Goal: Task Accomplishment & Management: Complete application form

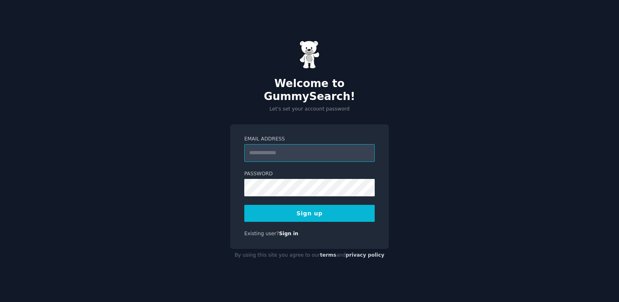
click at [277, 150] on input "Email Address" at bounding box center [309, 153] width 131 height 18
type input "**********"
click at [316, 208] on button "Sign up" at bounding box center [309, 213] width 131 height 17
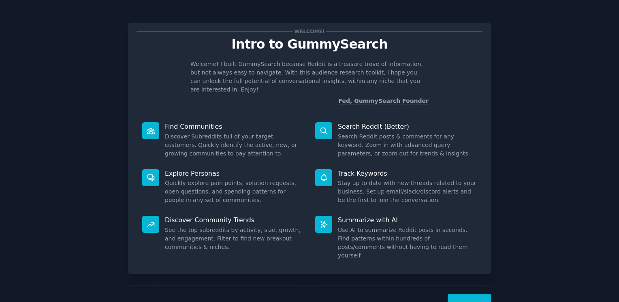
click at [465, 295] on button "Next" at bounding box center [469, 305] width 43 height 20
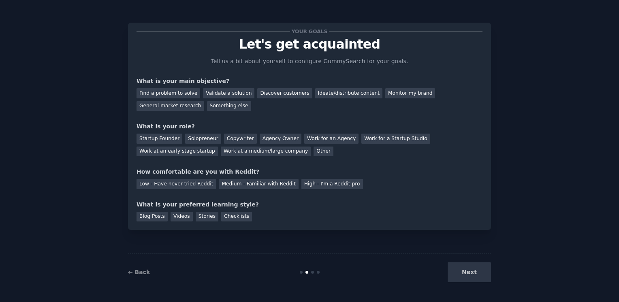
click at [465, 292] on div "Your goals Let's get acquainted Tell us a bit about yourself to configure Gummy…" at bounding box center [309, 151] width 619 height 302
click at [462, 276] on div "Next" at bounding box center [430, 273] width 121 height 20
click at [267, 94] on div "Discover customers" at bounding box center [284, 93] width 55 height 10
click at [475, 275] on div "Next" at bounding box center [430, 273] width 121 height 20
click at [314, 152] on div "Other" at bounding box center [324, 152] width 20 height 10
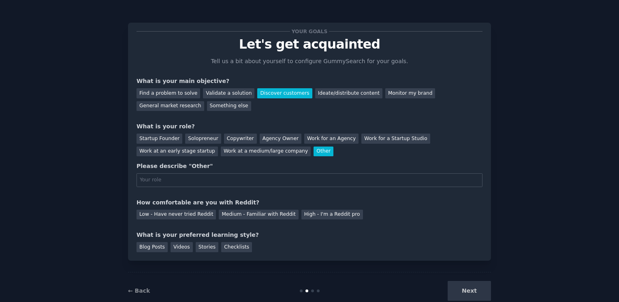
click at [212, 180] on input "text" at bounding box center [310, 181] width 346 height 14
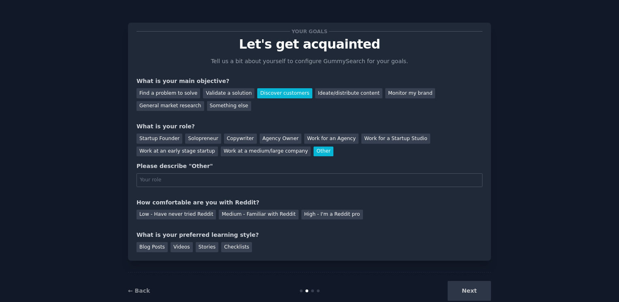
click at [212, 180] on input "text" at bounding box center [310, 181] width 346 height 14
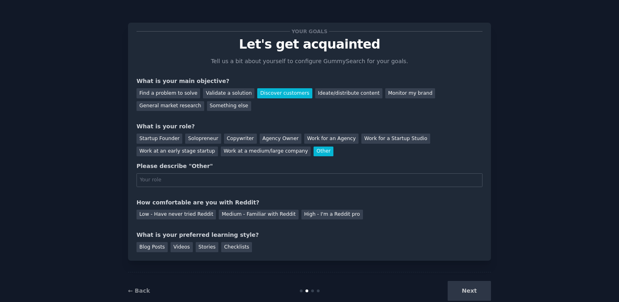
click at [212, 180] on input "text" at bounding box center [310, 181] width 346 height 14
type input "Exhibitionist"
click at [256, 212] on div "Medium - Familiar with Reddit" at bounding box center [258, 215] width 79 height 10
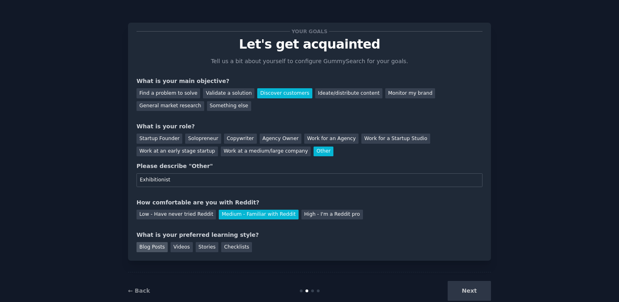
click at [159, 247] on div "Blog Posts" at bounding box center [152, 247] width 31 height 10
click at [463, 283] on button "Next" at bounding box center [469, 291] width 43 height 20
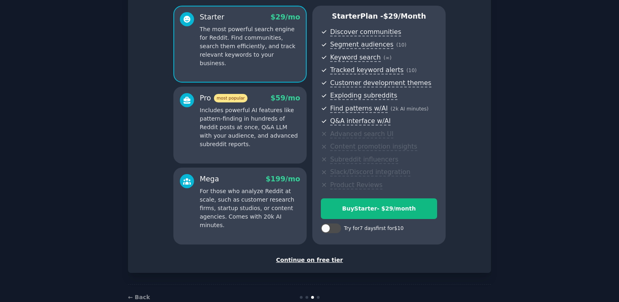
scroll to position [86, 0]
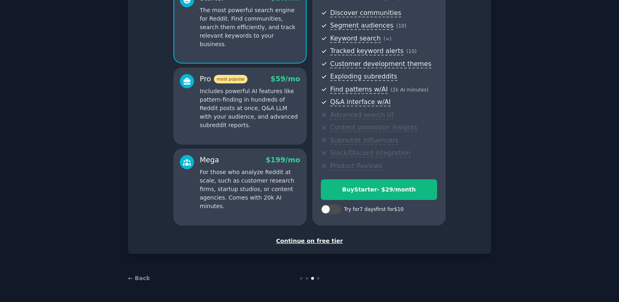
click at [320, 233] on div "Set up your account Choose your GummySearch flavor Enable 33% Annual Discount S…" at bounding box center [310, 95] width 346 height 300
click at [313, 238] on div "Continue on free tier" at bounding box center [310, 241] width 346 height 9
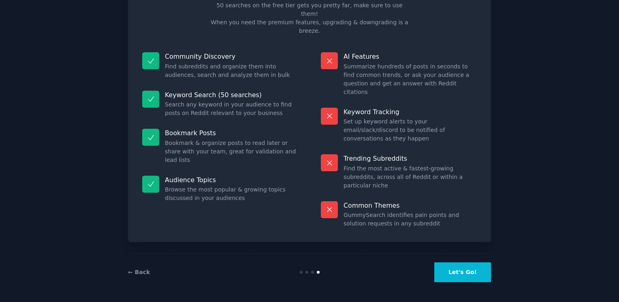
scroll to position [13, 0]
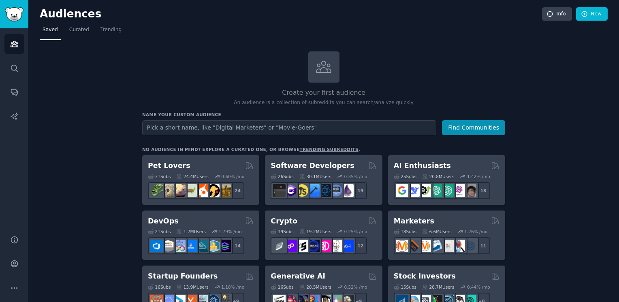
click at [180, 118] on div "Name your custom audience Audience Name Find Communities" at bounding box center [323, 124] width 363 height 24
click at [10, 260] on icon "Sidebar" at bounding box center [14, 264] width 9 height 9
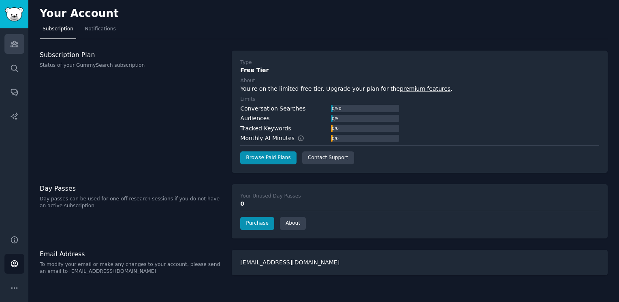
click at [14, 40] on icon "Sidebar" at bounding box center [14, 44] width 9 height 9
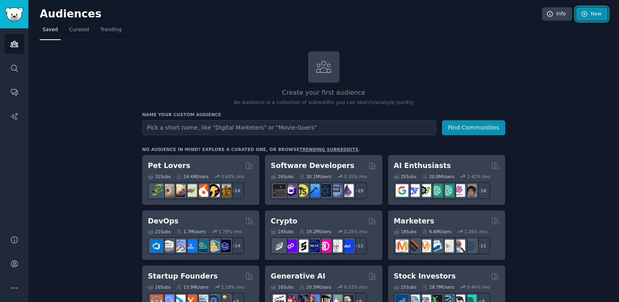
click at [589, 13] on link "New" at bounding box center [592, 14] width 32 height 14
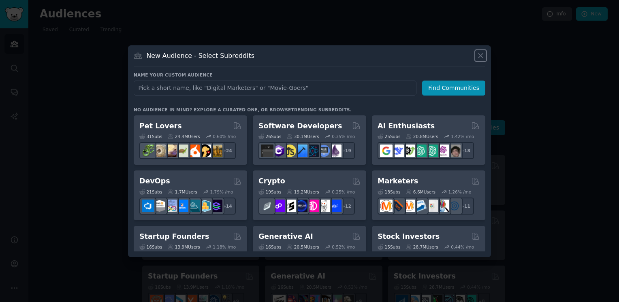
click at [480, 56] on icon at bounding box center [481, 55] width 9 height 9
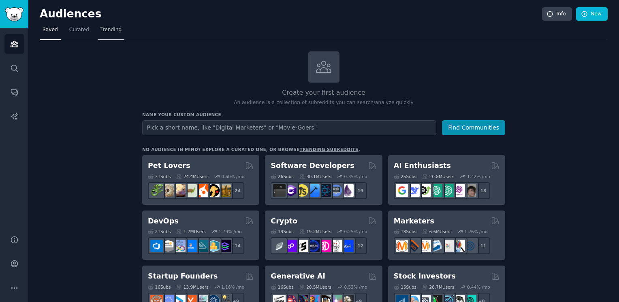
click at [111, 30] on span "Trending" at bounding box center [111, 29] width 21 height 7
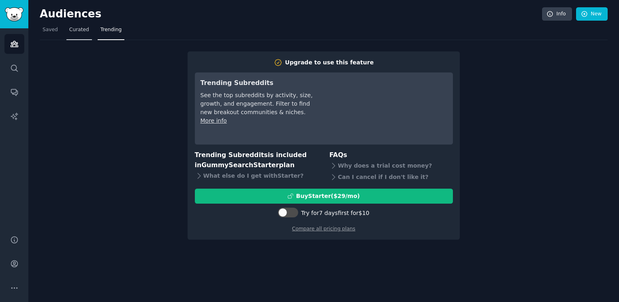
click at [87, 35] on link "Curated" at bounding box center [79, 32] width 26 height 17
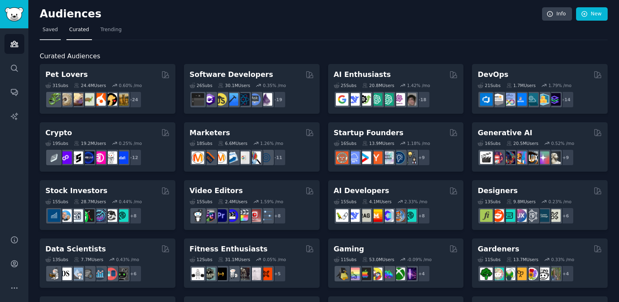
click at [55, 36] on link "Saved" at bounding box center [50, 32] width 21 height 17
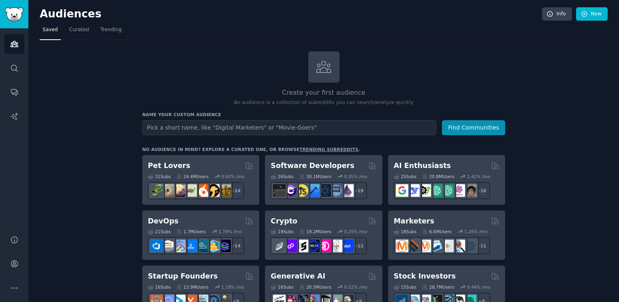
click at [323, 128] on input "text" at bounding box center [289, 127] width 294 height 15
type input "desigonewild"
click at [442, 120] on button "Find Communities" at bounding box center [473, 127] width 63 height 15
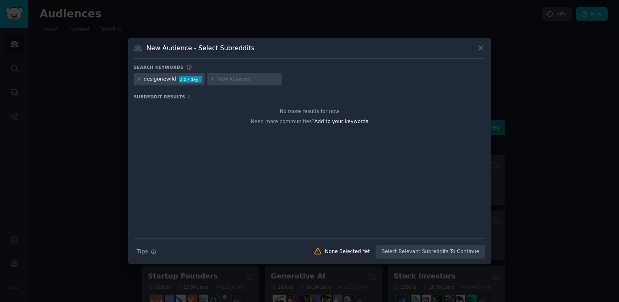
click at [171, 82] on div "desigonewild" at bounding box center [160, 79] width 32 height 7
click at [346, 124] on span "Add to your keywords" at bounding box center [342, 122] width 54 height 6
click at [480, 50] on icon at bounding box center [481, 48] width 9 height 9
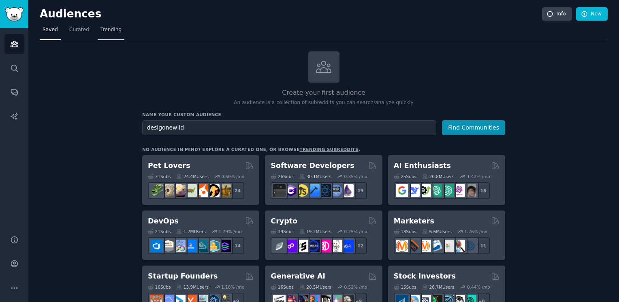
click at [109, 31] on span "Trending" at bounding box center [111, 29] width 21 height 7
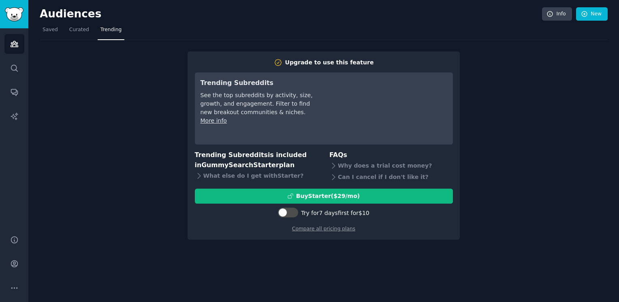
click at [90, 30] on nav "Saved Curated Trending" at bounding box center [324, 32] width 568 height 17
click at [12, 252] on div "Help Account More" at bounding box center [14, 264] width 28 height 77
click at [13, 243] on icon "Sidebar" at bounding box center [14, 240] width 6 height 6
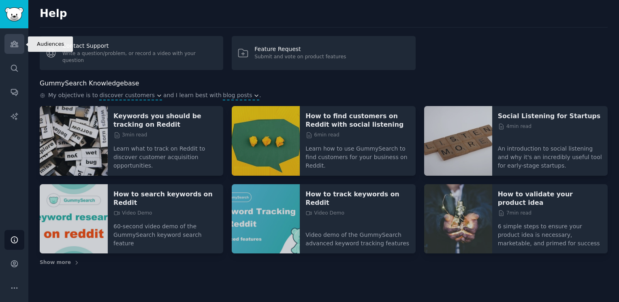
click at [15, 45] on icon "Sidebar" at bounding box center [14, 44] width 9 height 9
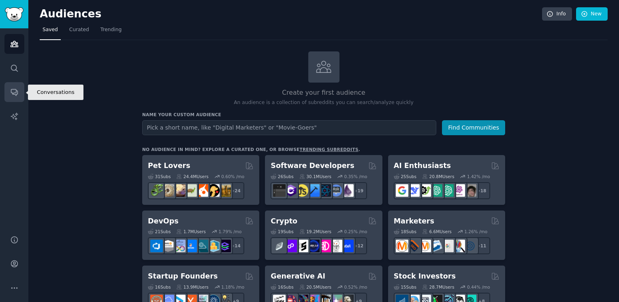
click at [19, 102] on link "Conversations" at bounding box center [14, 92] width 20 height 20
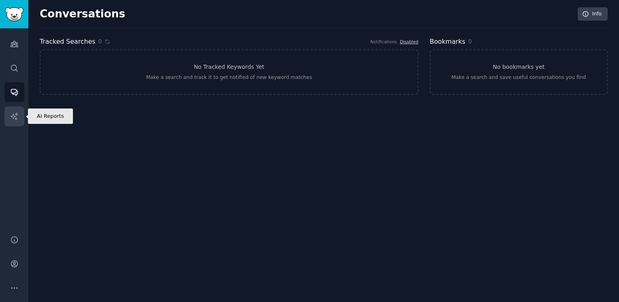
click at [13, 118] on icon "Sidebar" at bounding box center [14, 116] width 7 height 7
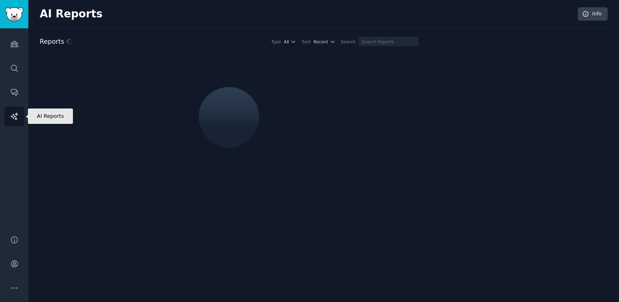
click at [13, 118] on icon "Sidebar" at bounding box center [14, 116] width 7 height 7
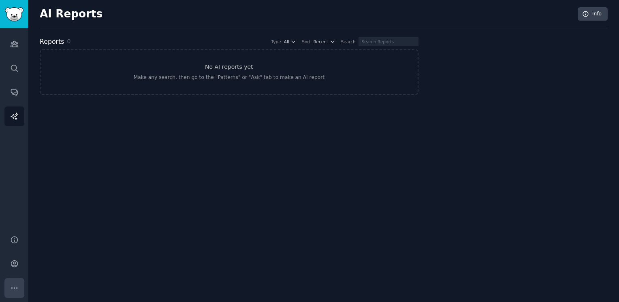
click at [10, 283] on button "More" at bounding box center [14, 288] width 20 height 20
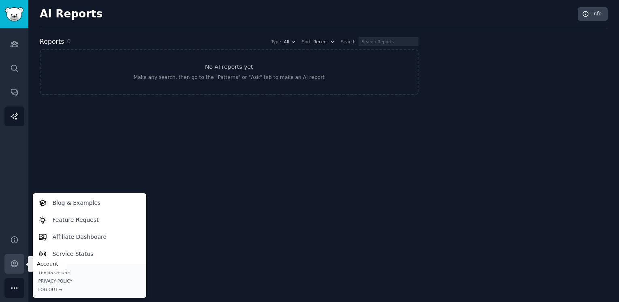
click at [14, 265] on icon "Sidebar" at bounding box center [14, 264] width 9 height 9
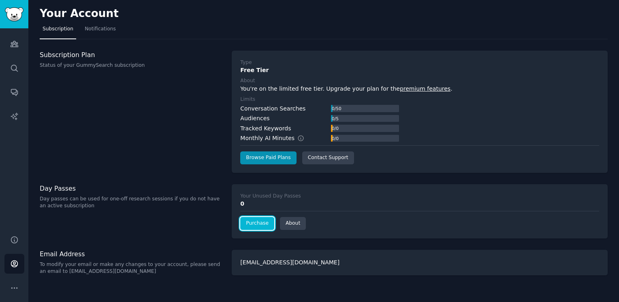
click at [255, 218] on link "Purchase" at bounding box center [257, 223] width 34 height 13
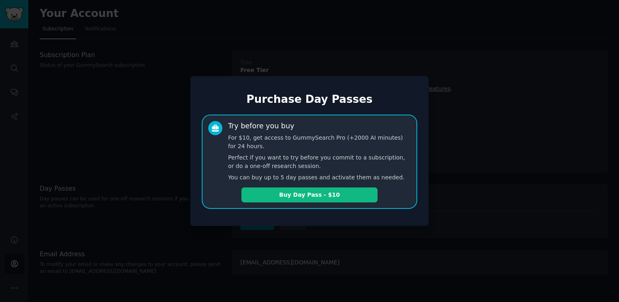
click at [375, 233] on div at bounding box center [309, 151] width 619 height 302
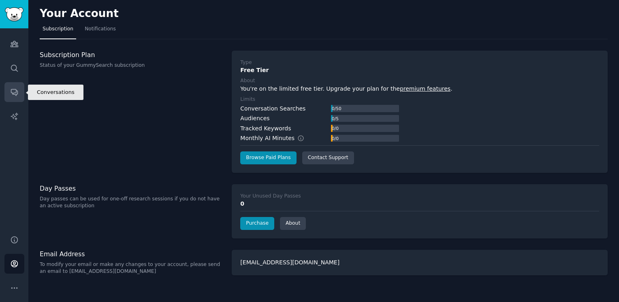
click at [14, 98] on link "Conversations" at bounding box center [14, 92] width 20 height 20
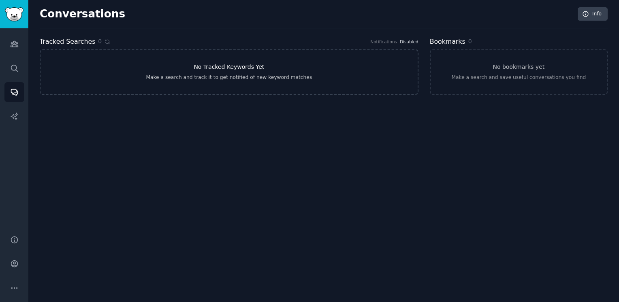
click at [220, 63] on h3 "No Tracked Keywords Yet" at bounding box center [229, 67] width 71 height 9
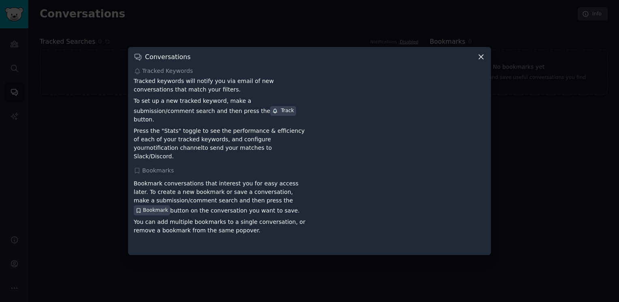
click at [80, 111] on div at bounding box center [309, 151] width 619 height 302
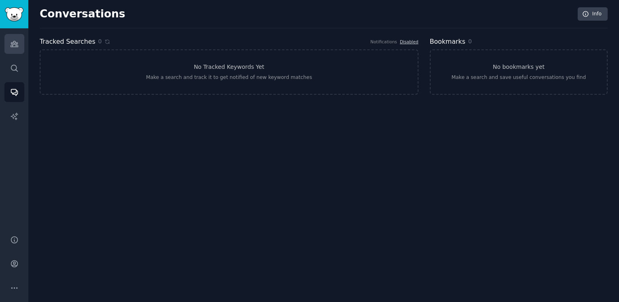
click at [7, 38] on link "Audiences" at bounding box center [14, 44] width 20 height 20
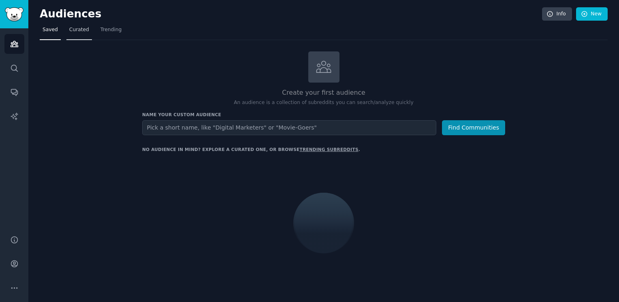
click at [77, 27] on span "Curated" at bounding box center [79, 29] width 20 height 7
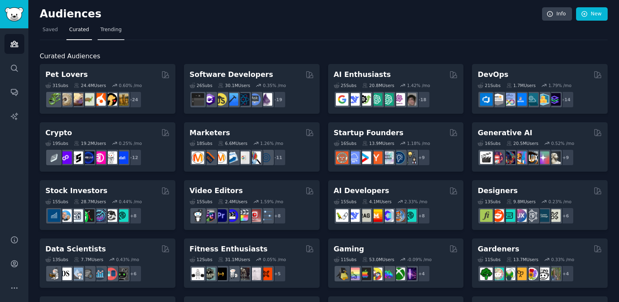
click at [117, 24] on link "Trending" at bounding box center [111, 32] width 27 height 17
